Goal: Information Seeking & Learning: Learn about a topic

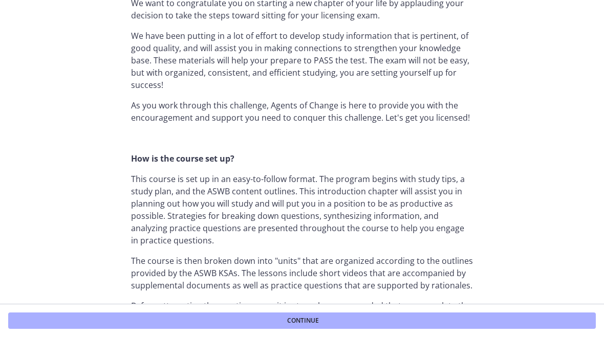
scroll to position [331, 0]
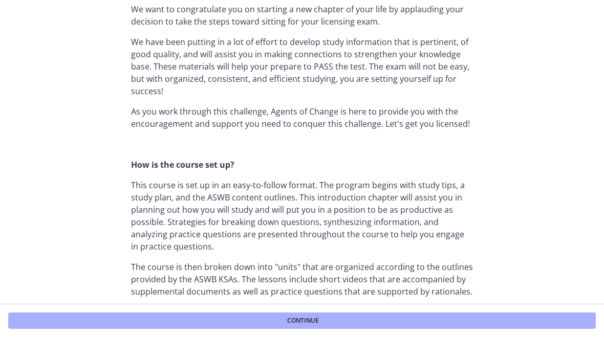
click at [339, 320] on button "Continue" at bounding box center [301, 321] width 587 height 16
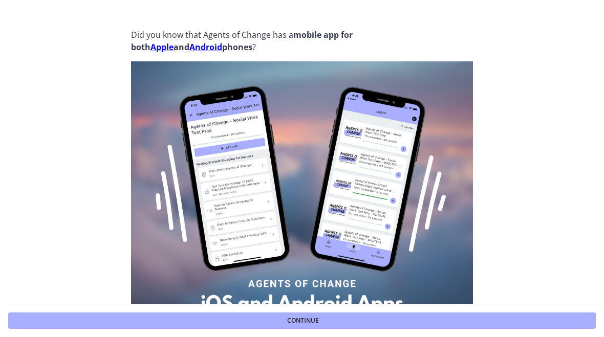
click at [339, 318] on button "Continue" at bounding box center [301, 321] width 587 height 16
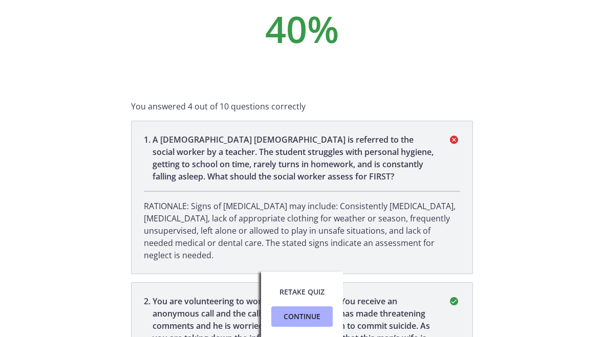
scroll to position [57, 0]
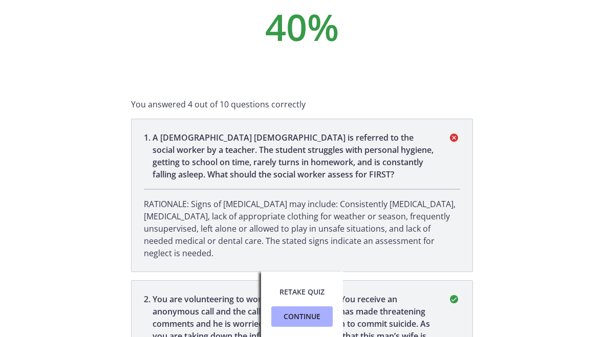
click at [300, 317] on span "Continue" at bounding box center [301, 316] width 37 height 12
